Goal: Information Seeking & Learning: Learn about a topic

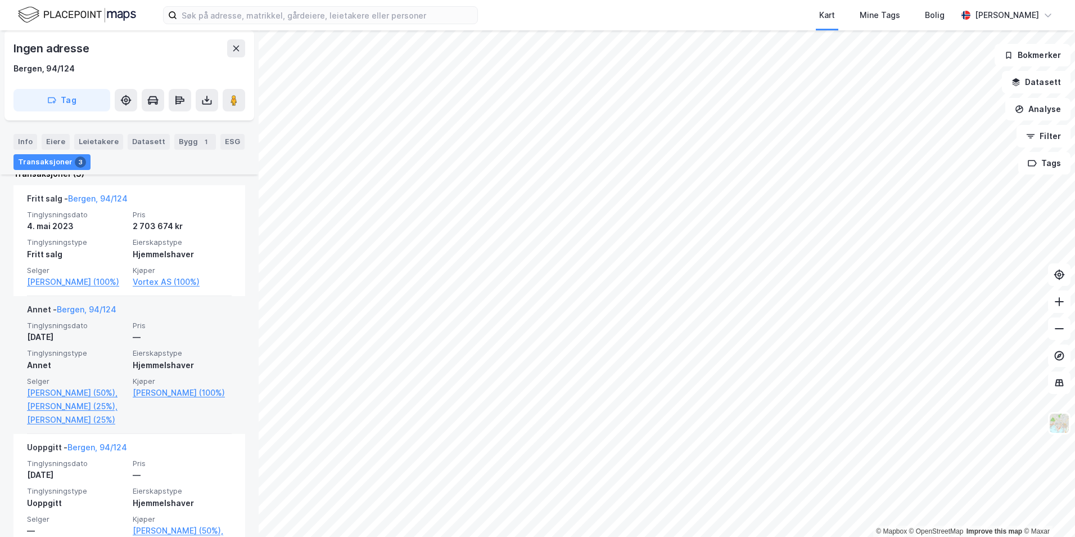
scroll to position [397, 0]
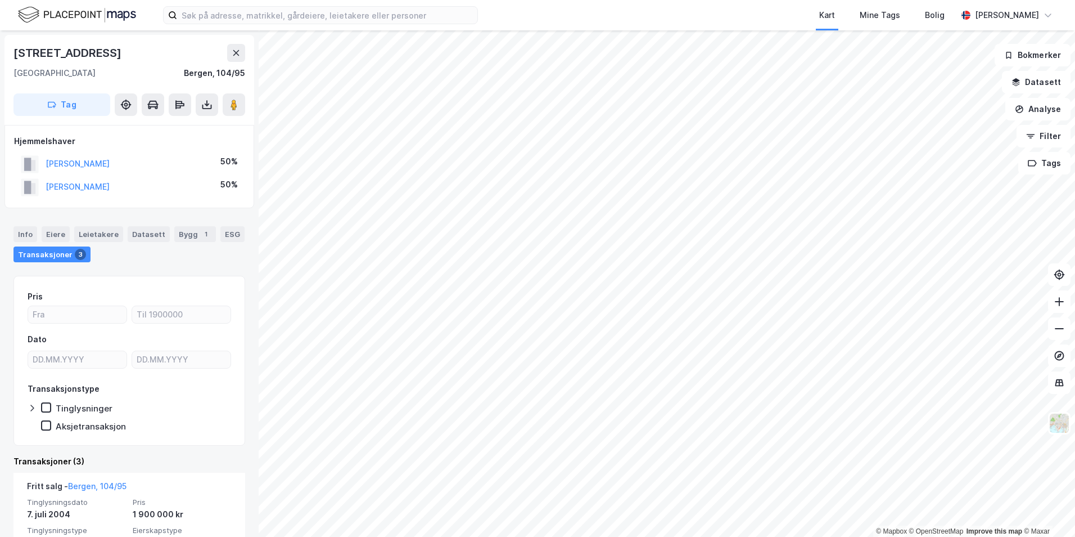
scroll to position [112, 0]
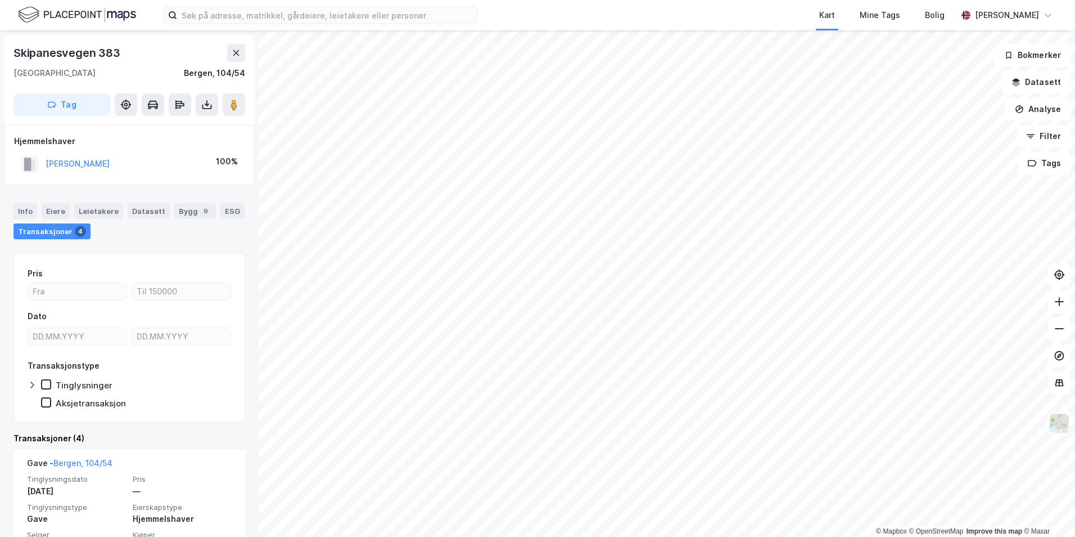
scroll to position [112, 0]
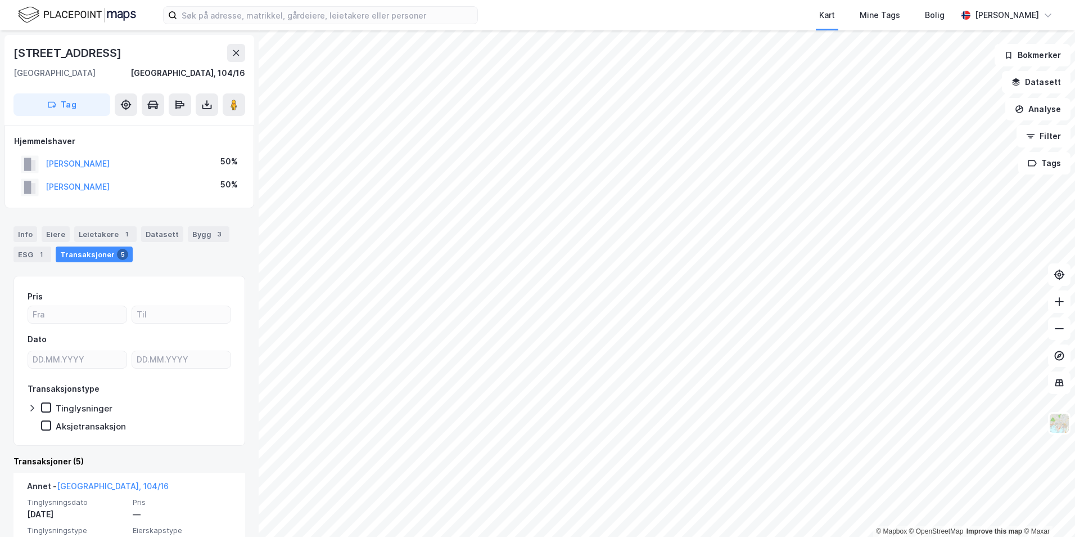
click at [630, 536] on html "Kart Mine Tags Bolig [PERSON_NAME] © Mapbox © OpenStreetMap Improve this map © …" at bounding box center [537, 268] width 1075 height 537
